Goal: Task Accomplishment & Management: Manage account settings

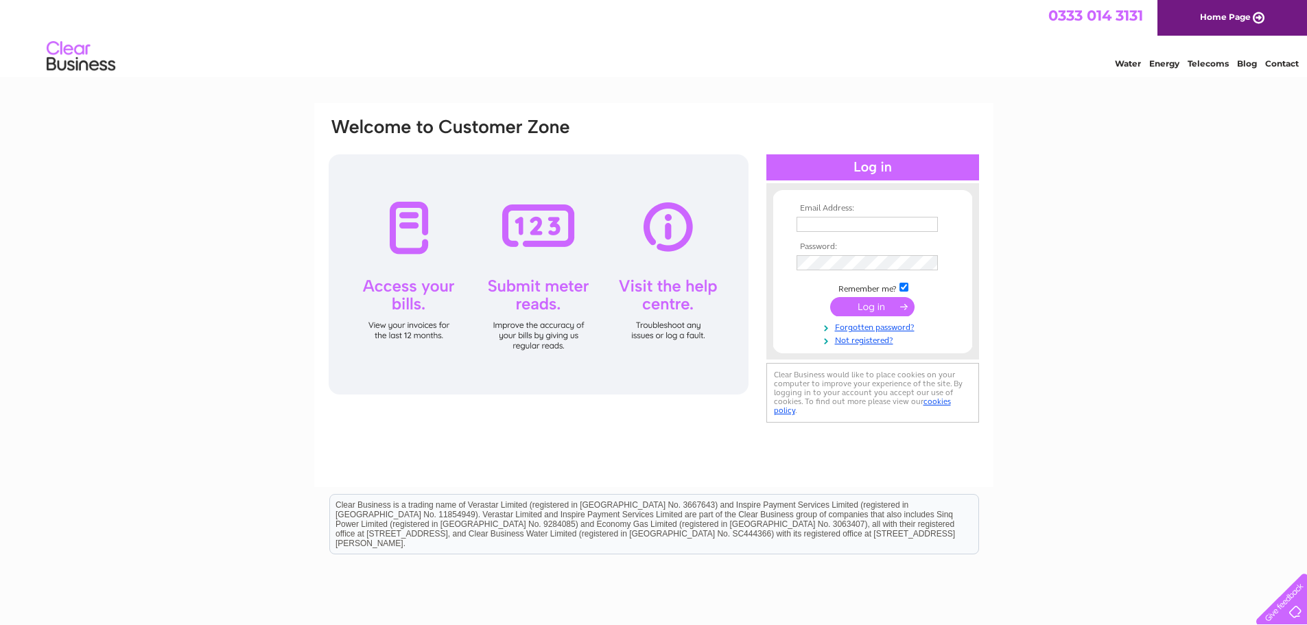
type input "[EMAIL_ADDRESS][DOMAIN_NAME]"
click at [854, 303] on input "submit" at bounding box center [872, 306] width 84 height 19
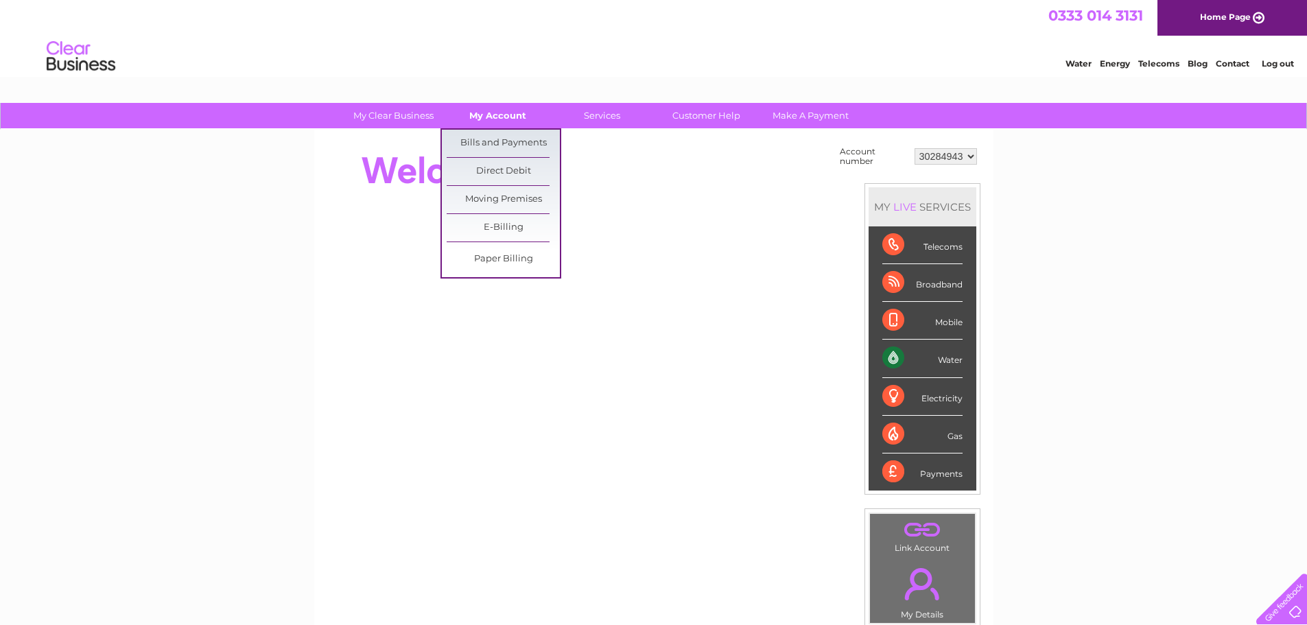
click at [497, 112] on link "My Account" at bounding box center [497, 115] width 113 height 25
click at [496, 139] on link "Bills and Payments" at bounding box center [503, 143] width 113 height 27
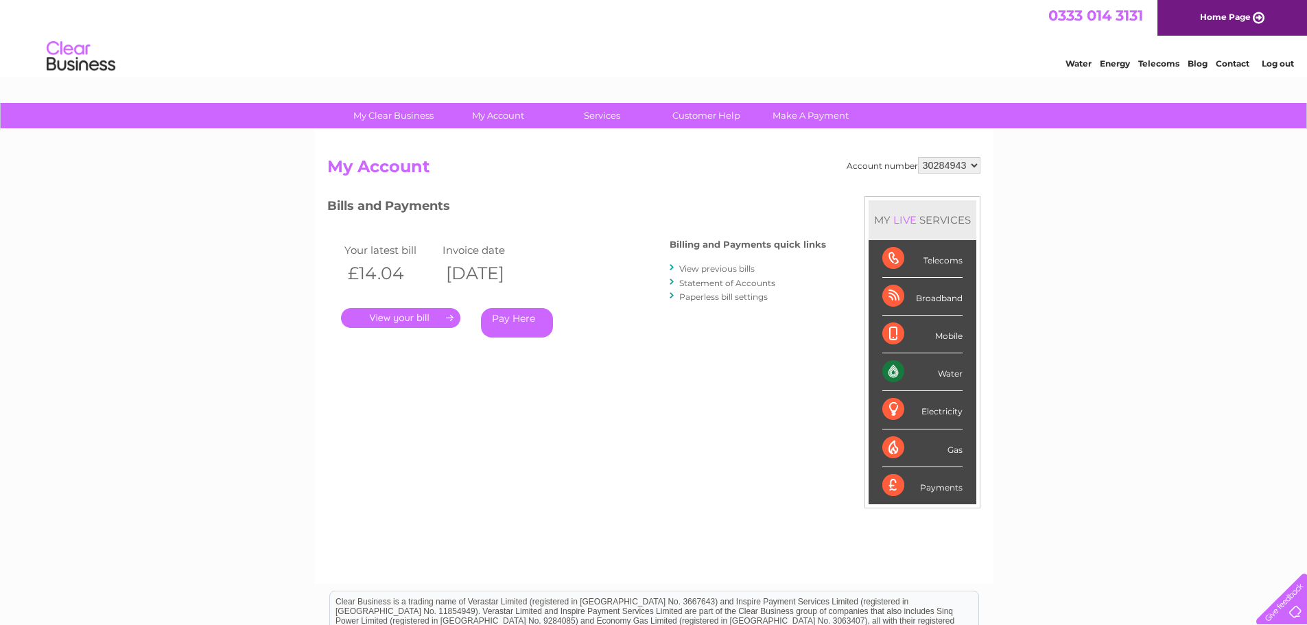
click at [419, 312] on link "." at bounding box center [400, 318] width 119 height 20
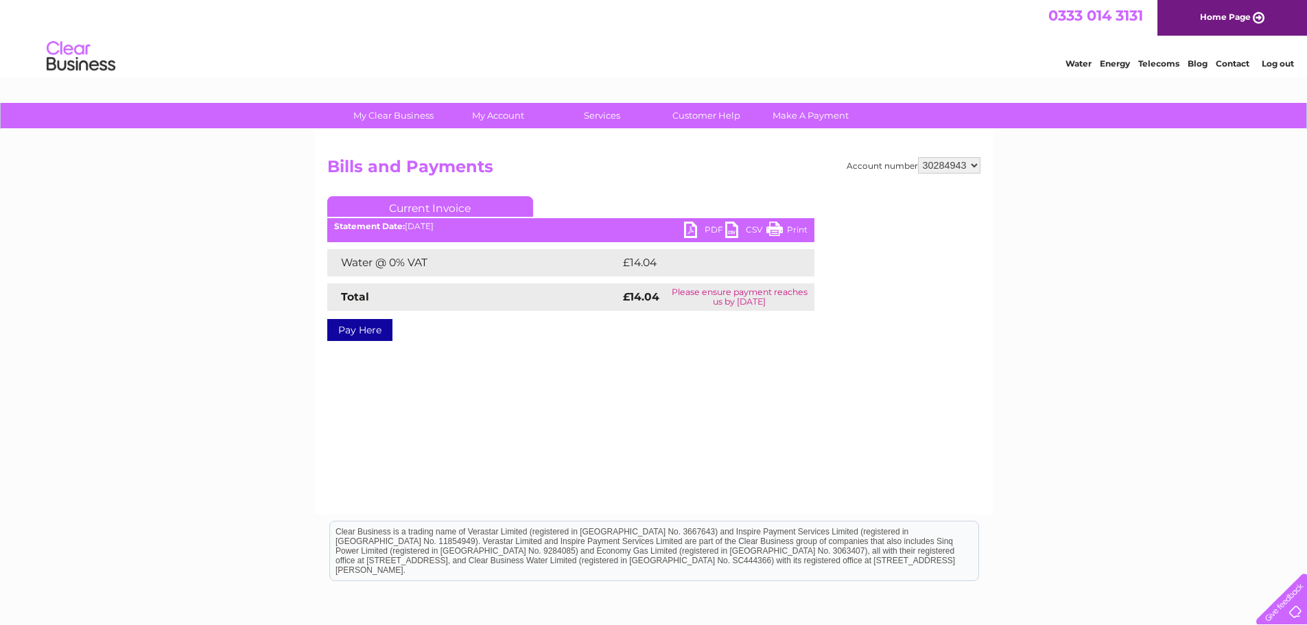
click at [704, 223] on link "PDF" at bounding box center [704, 232] width 41 height 20
